Goal: Find specific page/section: Find specific page/section

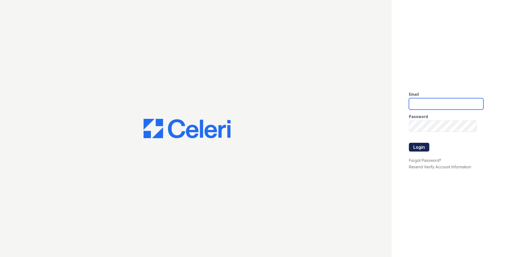
type input "dperez-rodriguez@trinity-pm.com"
click at [414, 146] on button "Login" at bounding box center [419, 147] width 20 height 9
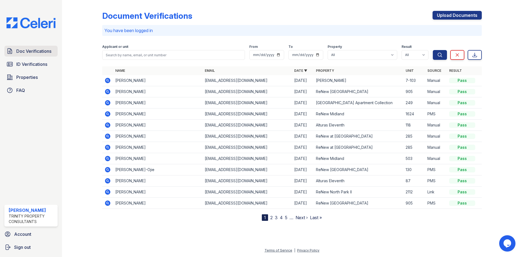
click at [29, 52] on span "Doc Verifications" at bounding box center [33, 51] width 35 height 7
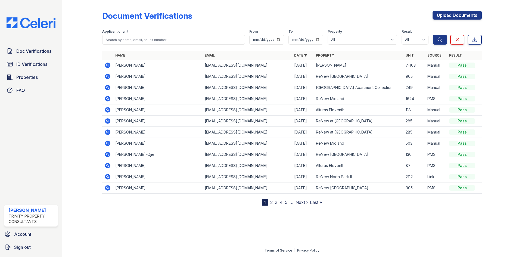
click at [31, 72] on div "Doc Verifications ID Verifications Properties FAQ" at bounding box center [31, 71] width 58 height 50
click at [32, 66] on span "ID Verifications" at bounding box center [31, 64] width 31 height 7
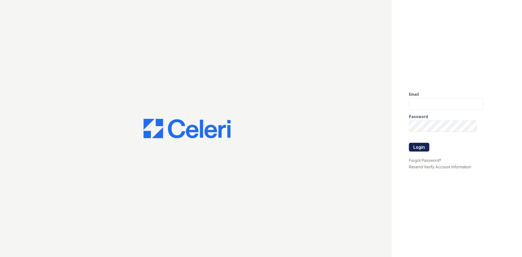
type input "[EMAIL_ADDRESS][PERSON_NAME][DOMAIN_NAME]"
click at [421, 150] on button "Login" at bounding box center [419, 147] width 20 height 9
